Goal: Find specific page/section: Locate item on page

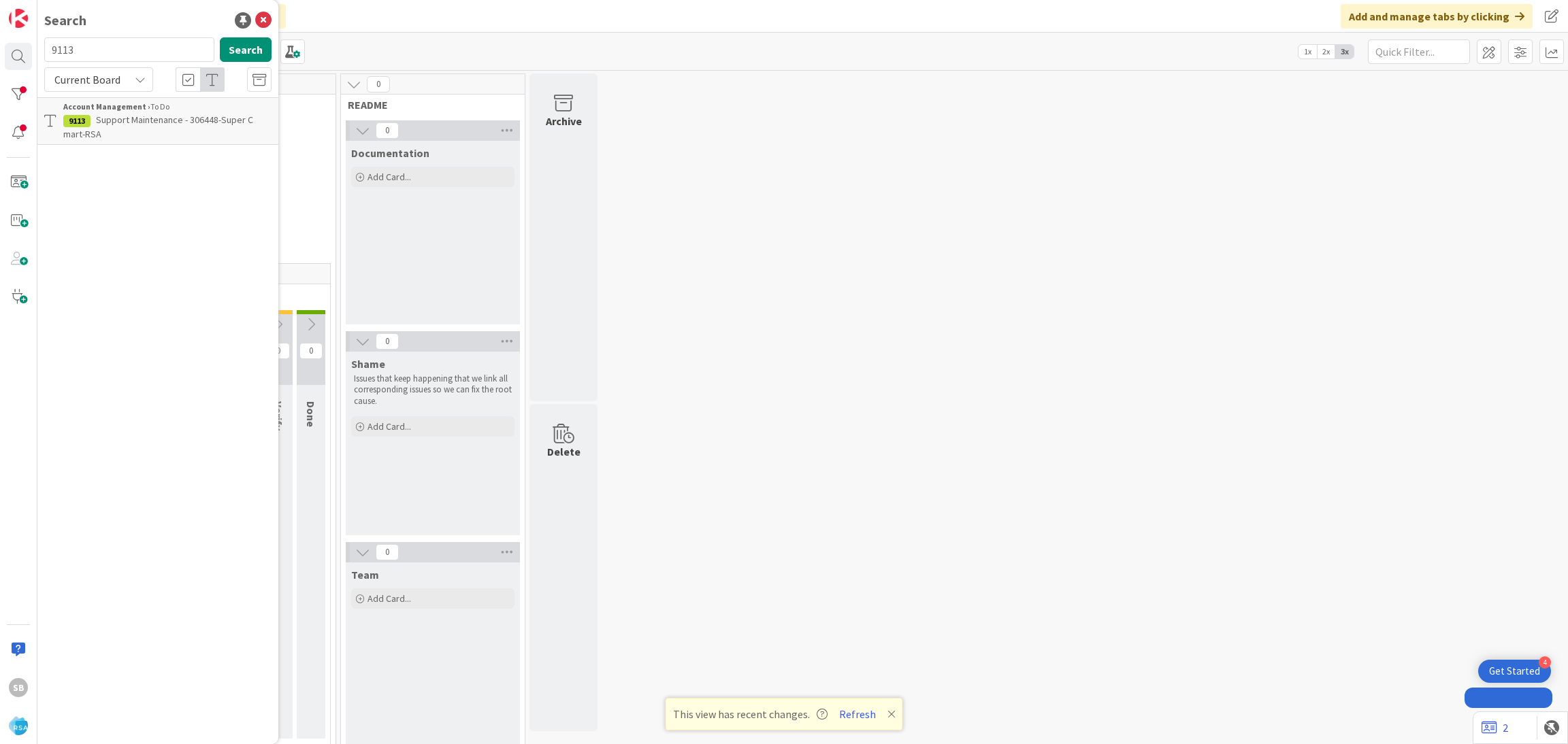
click at [137, 59] on input "9113" at bounding box center [129, 49] width 170 height 24
type input "Sandwich Requirements"
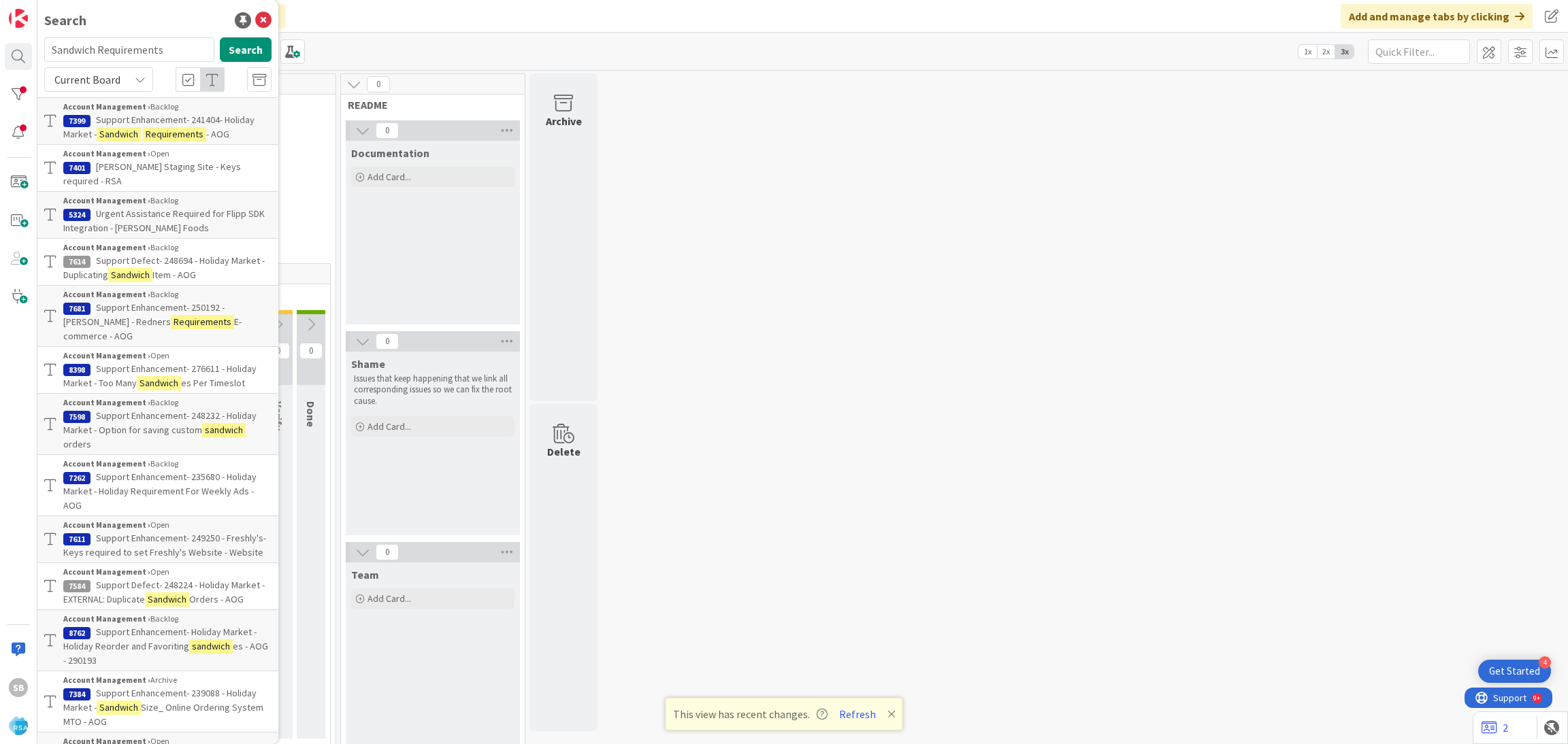
click at [202, 130] on mark "Requirements" at bounding box center [174, 134] width 64 height 14
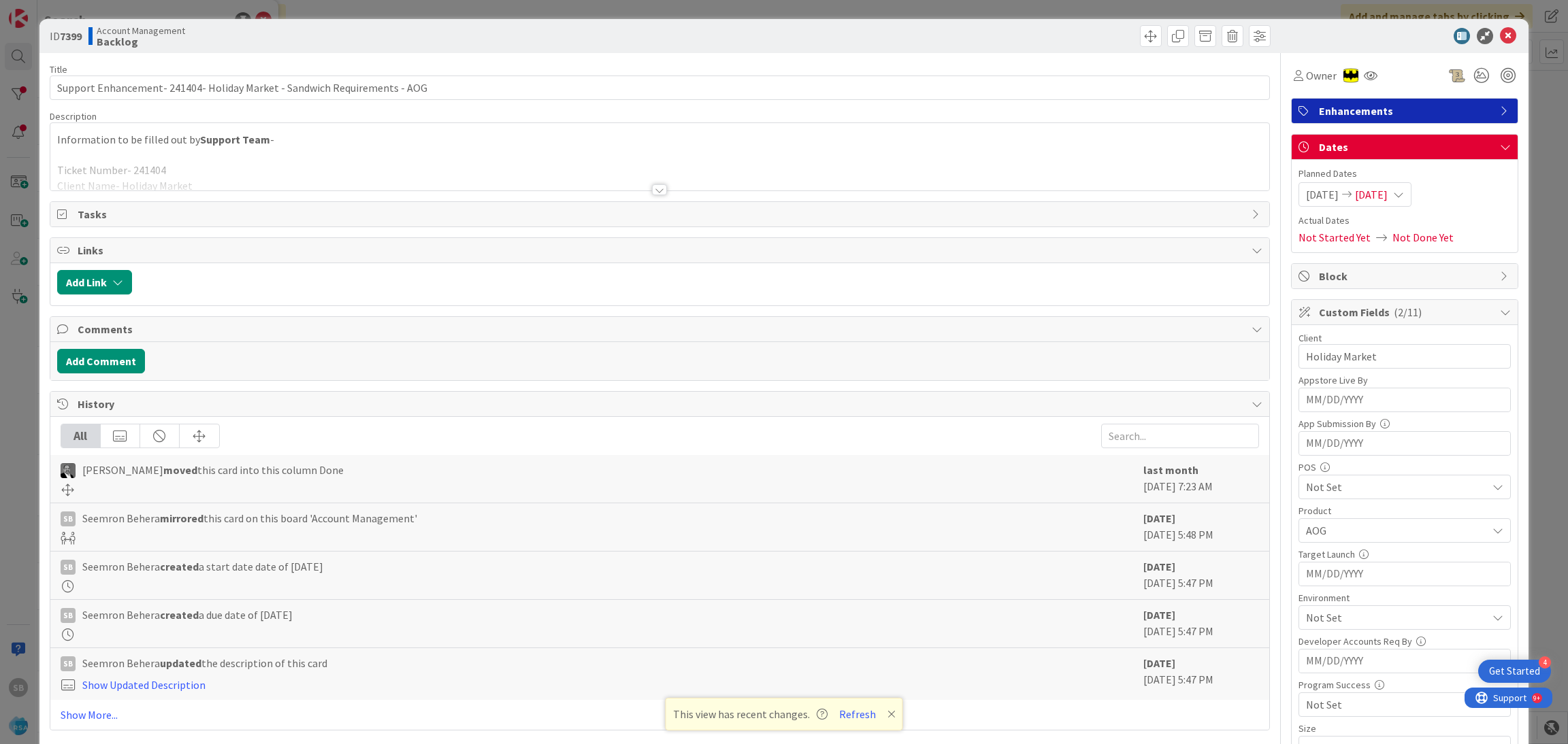
click at [561, 159] on div at bounding box center [660, 173] width 1220 height 35
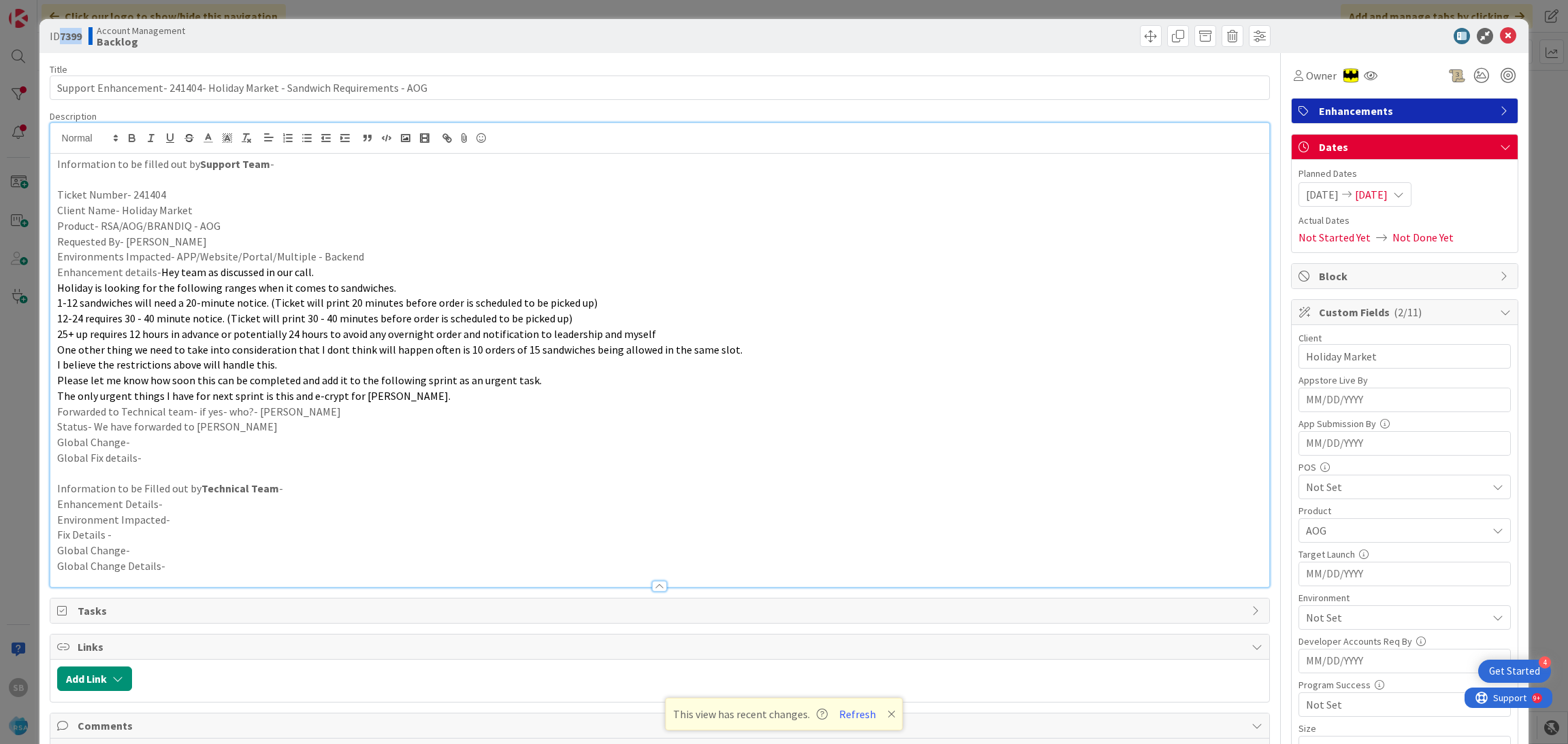
drag, startPoint x: 86, startPoint y: 35, endPoint x: 58, endPoint y: 35, distance: 28.0
click at [58, 35] on div "ID 7399 Account Management Backlog" at bounding box center [353, 36] width 607 height 22
copy span "7399"
